Goal: Find specific page/section: Find specific page/section

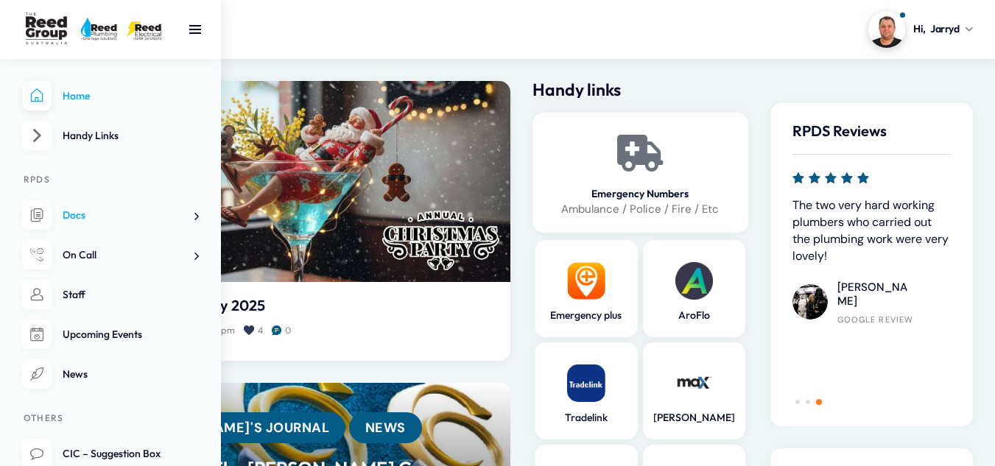
click at [74, 217] on span "Docs" at bounding box center [74, 214] width 23 height 13
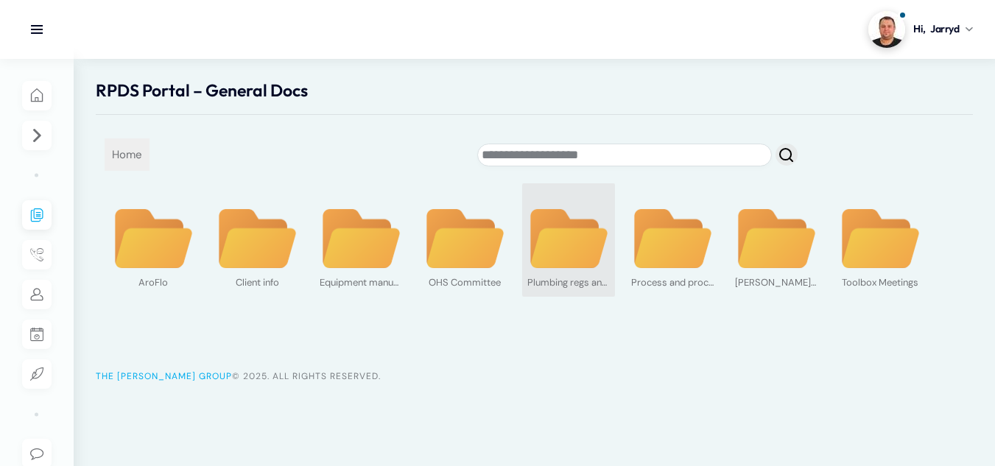
click at [585, 254] on img at bounding box center [568, 239] width 82 height 63
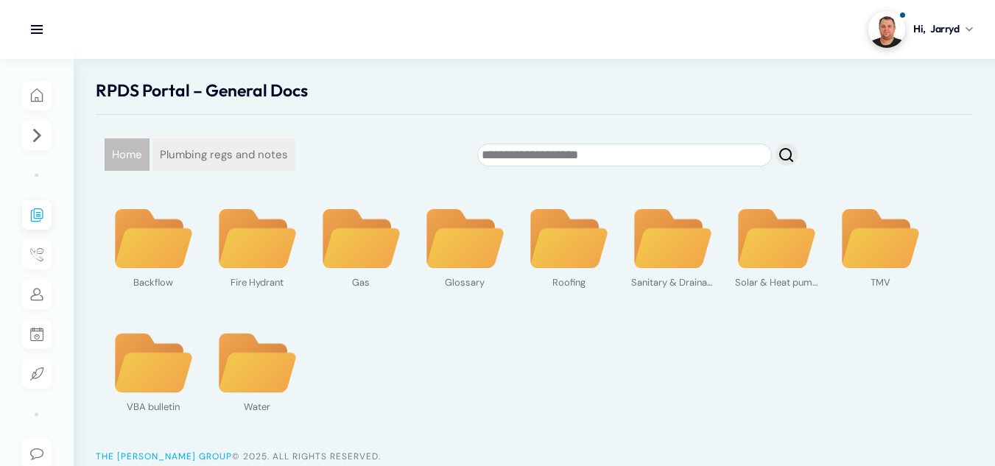
click at [124, 147] on span "Home" at bounding box center [127, 154] width 45 height 32
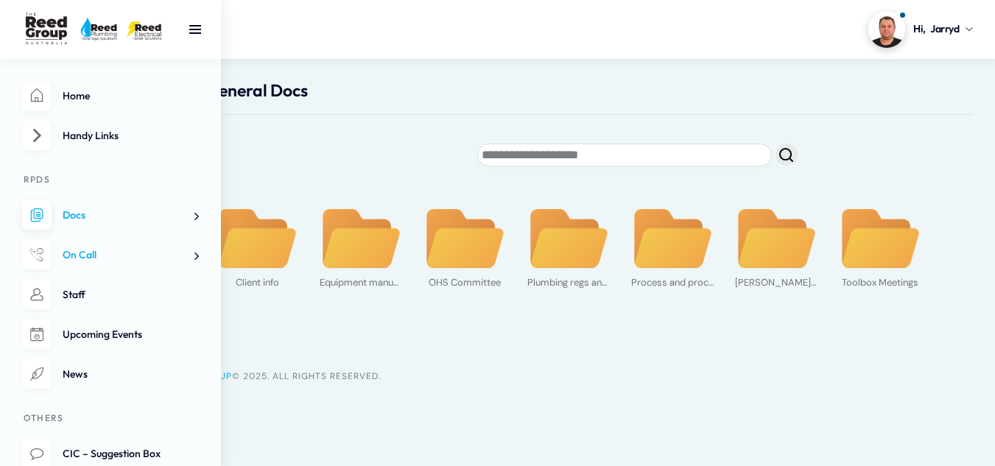
click at [189, 257] on span at bounding box center [190, 255] width 15 height 15
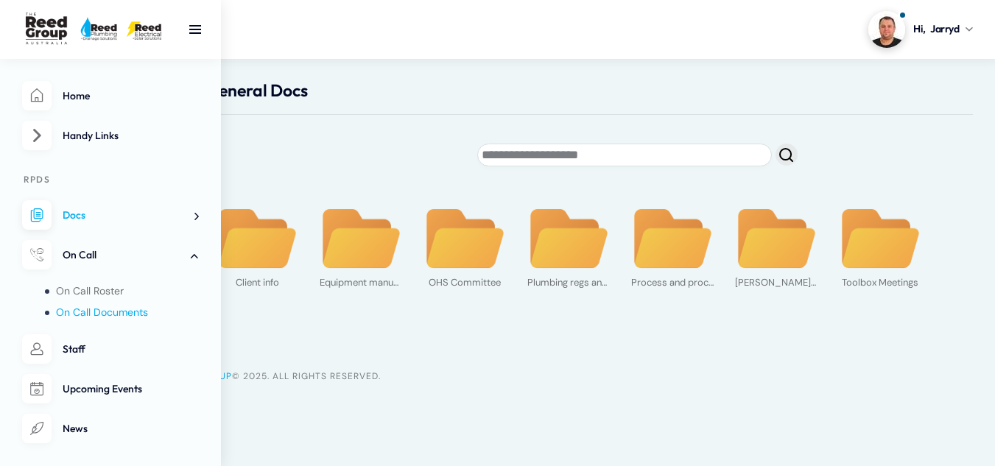
click at [127, 309] on span "On Call Documents" at bounding box center [102, 312] width 92 height 13
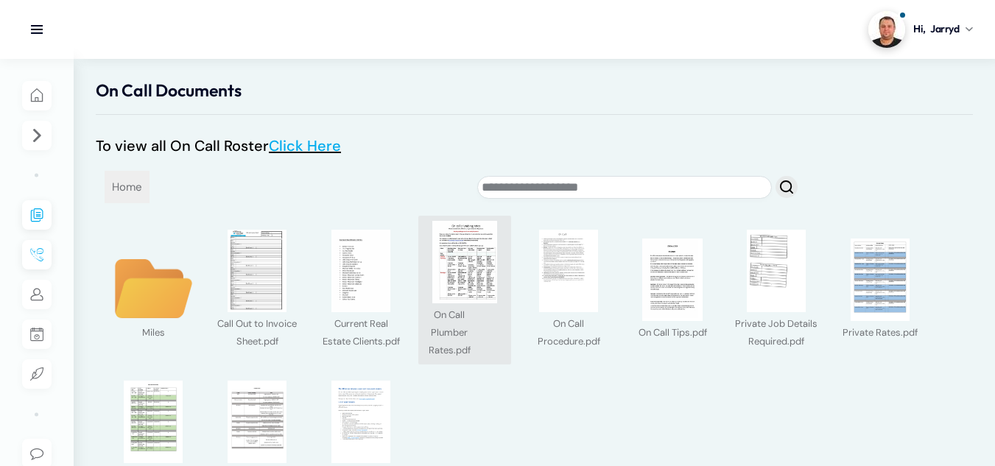
click at [460, 284] on img at bounding box center [464, 262] width 82 height 82
click at [460, 284] on div at bounding box center [497, 233] width 995 height 466
